Goal: Information Seeking & Learning: Learn about a topic

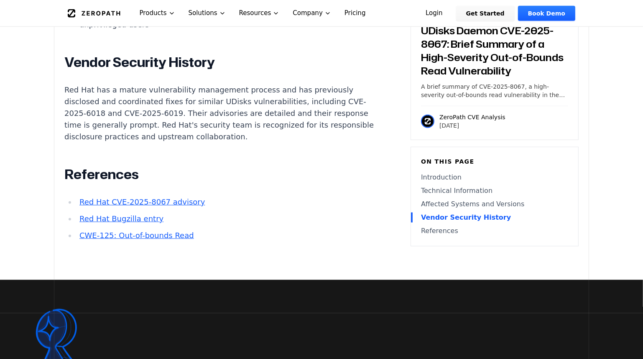
scroll to position [922, 0]
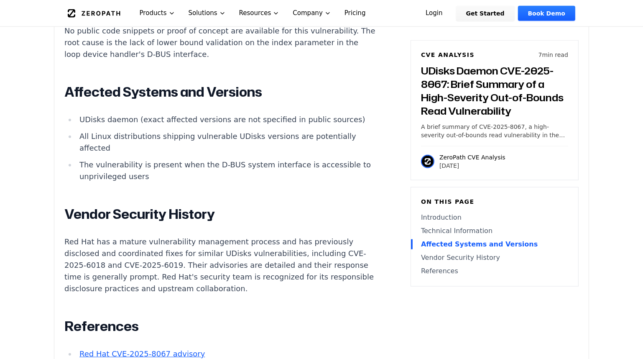
click at [140, 177] on li "The vulnerability is present when the D-BUS system interface is accessible to u…" at bounding box center [225, 170] width 299 height 23
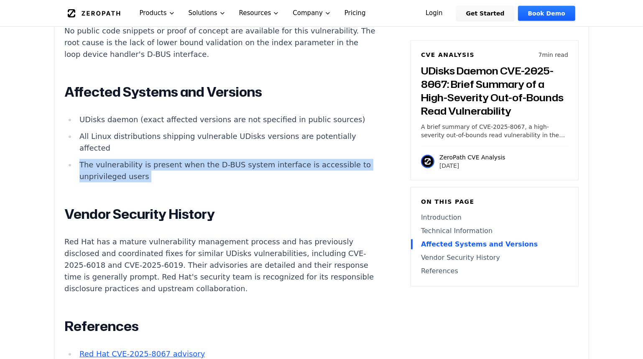
click at [140, 177] on li "The vulnerability is present when the D-BUS system interface is accessible to u…" at bounding box center [225, 170] width 299 height 23
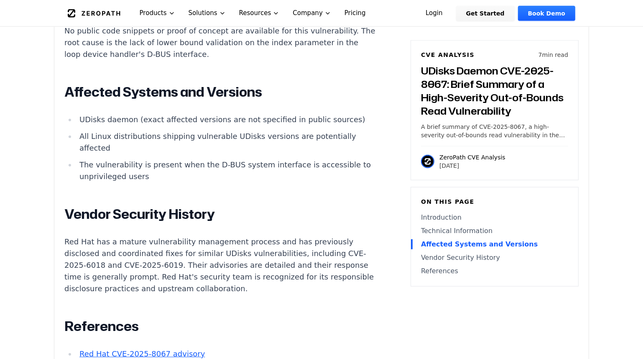
click at [139, 193] on div "Introduction Privilege escalation and service disruption on Linux systems can h…" at bounding box center [219, 23] width 311 height 739
click at [139, 182] on li "The vulnerability is present when the D-BUS system interface is accessible to u…" at bounding box center [225, 170] width 299 height 23
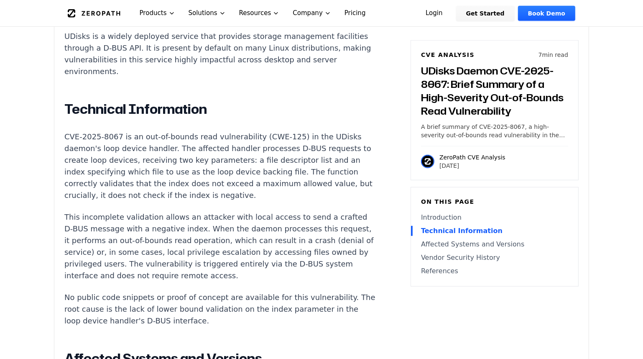
scroll to position [542, 0]
